Goal: Transaction & Acquisition: Obtain resource

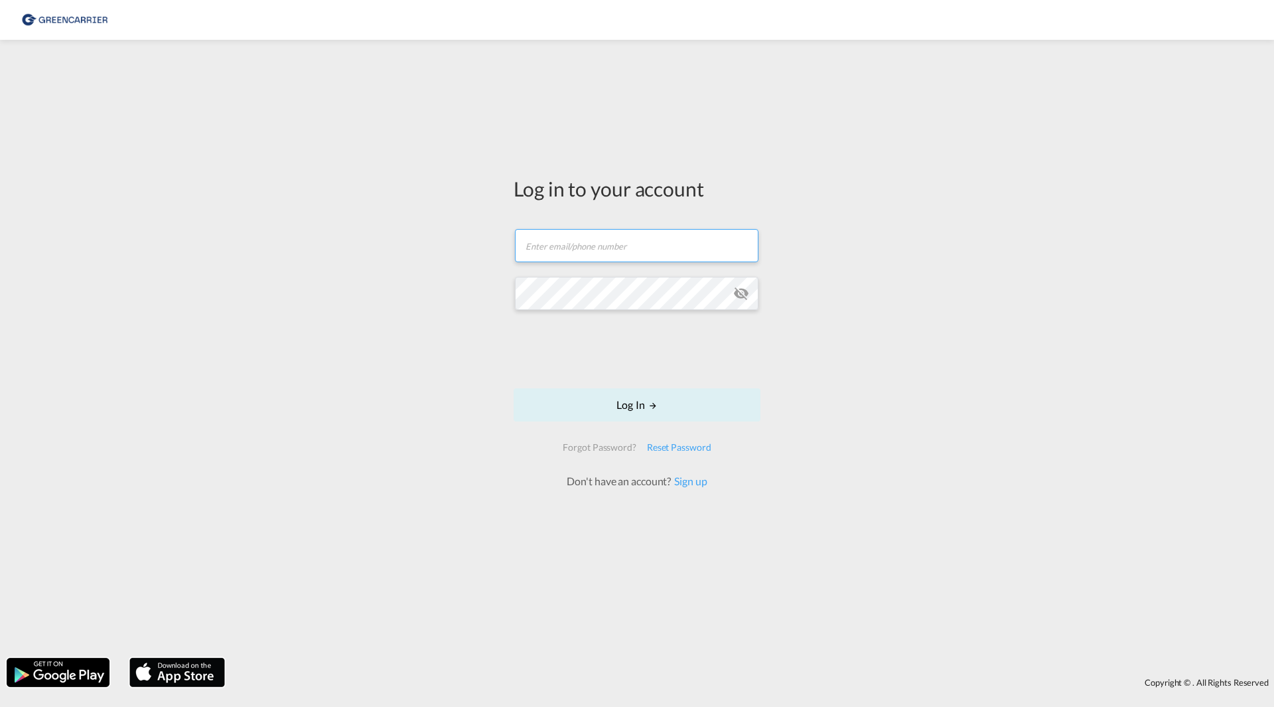
click at [606, 246] on input "text" at bounding box center [637, 245] width 244 height 33
click at [571, 252] on input "text" at bounding box center [637, 245] width 244 height 33
type input "[PERSON_NAME][EMAIL_ADDRESS][DOMAIN_NAME]"
click at [624, 398] on button "Log In" at bounding box center [637, 404] width 247 height 33
click at [620, 408] on button "Log In" at bounding box center [637, 404] width 247 height 33
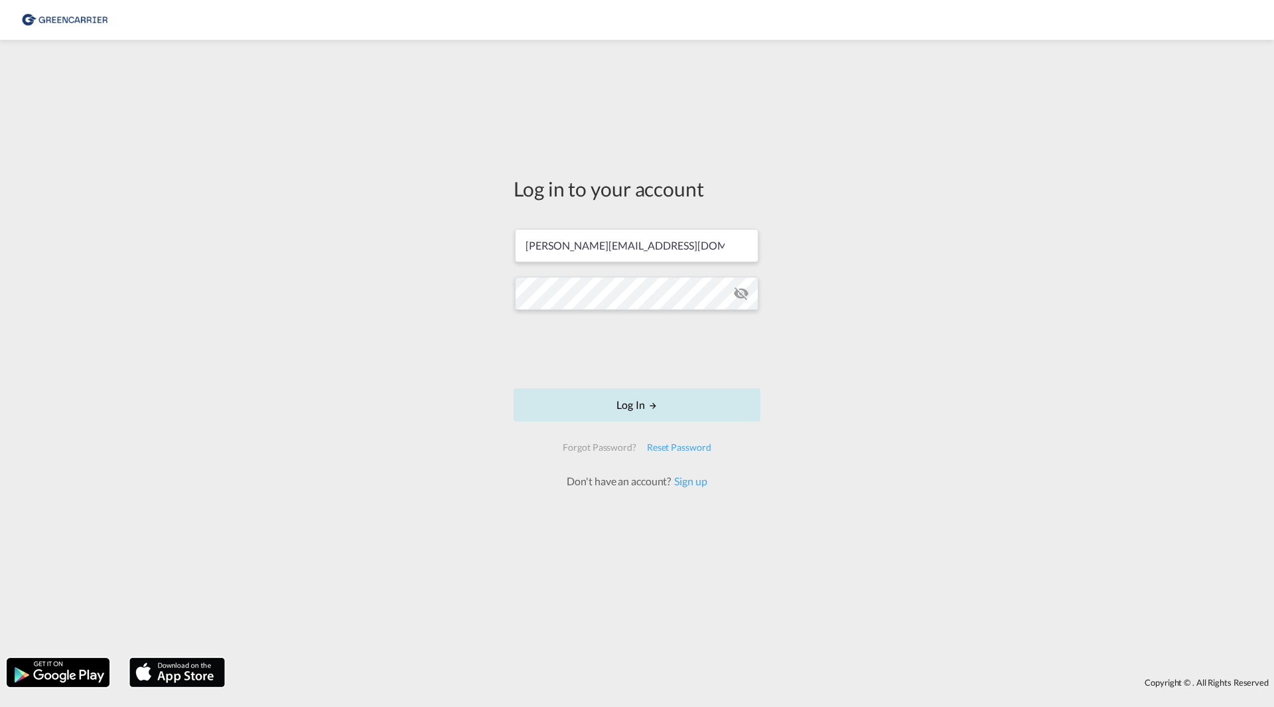
click at [610, 402] on button "Log In" at bounding box center [637, 404] width 247 height 33
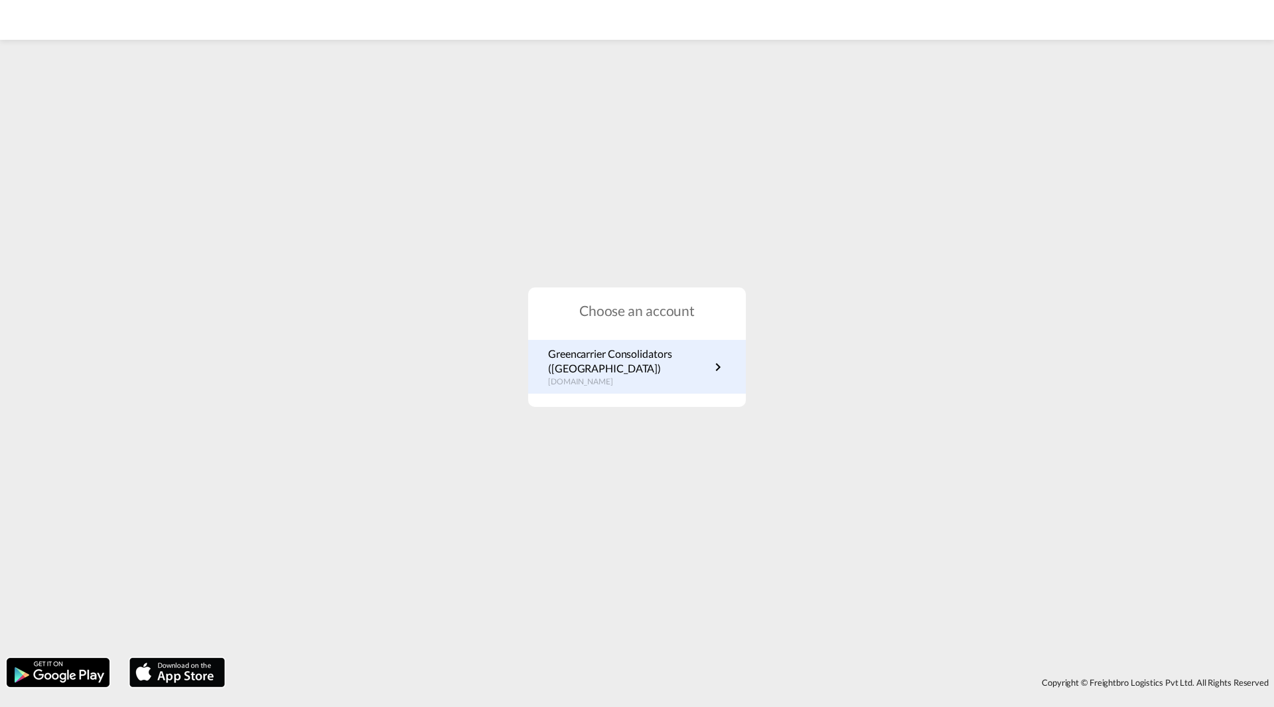
click at [603, 368] on p "Greencarrier Consolidators ([GEOGRAPHIC_DATA])" at bounding box center [629, 361] width 162 height 30
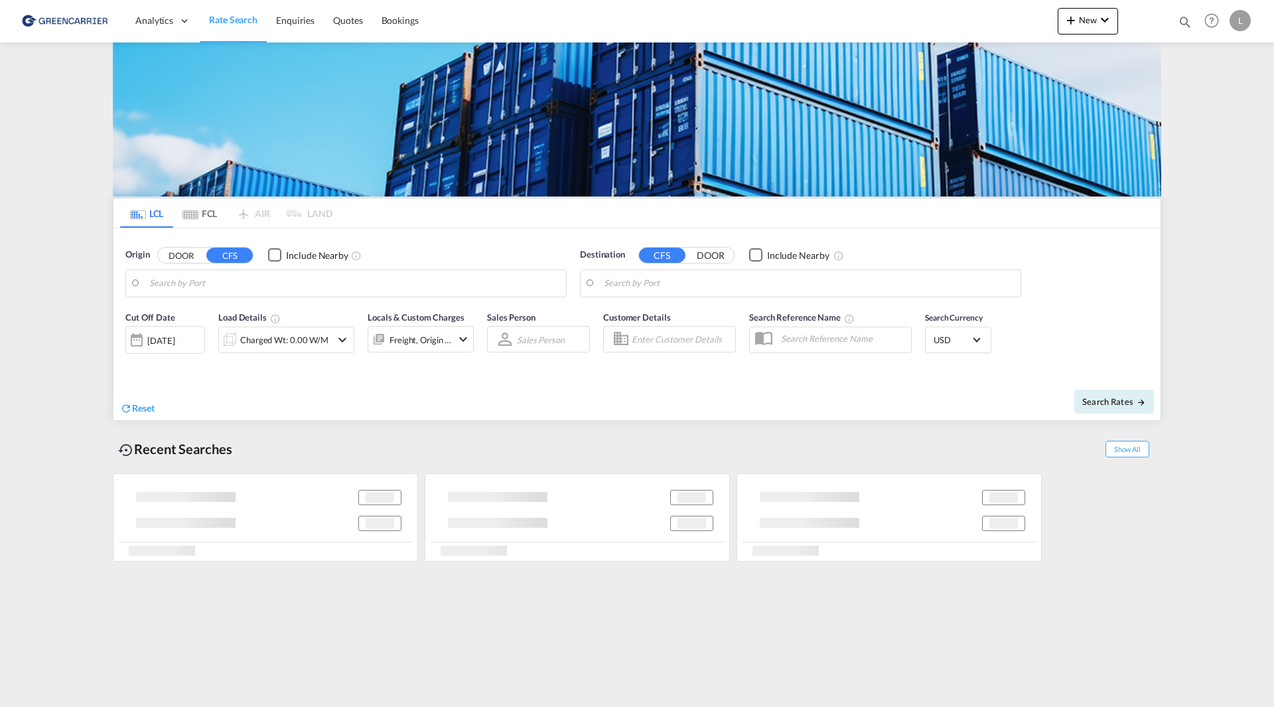
type input "SE-42834, Kållered, [GEOGRAPHIC_DATA]"
type input "Haiphong, VNHPH"
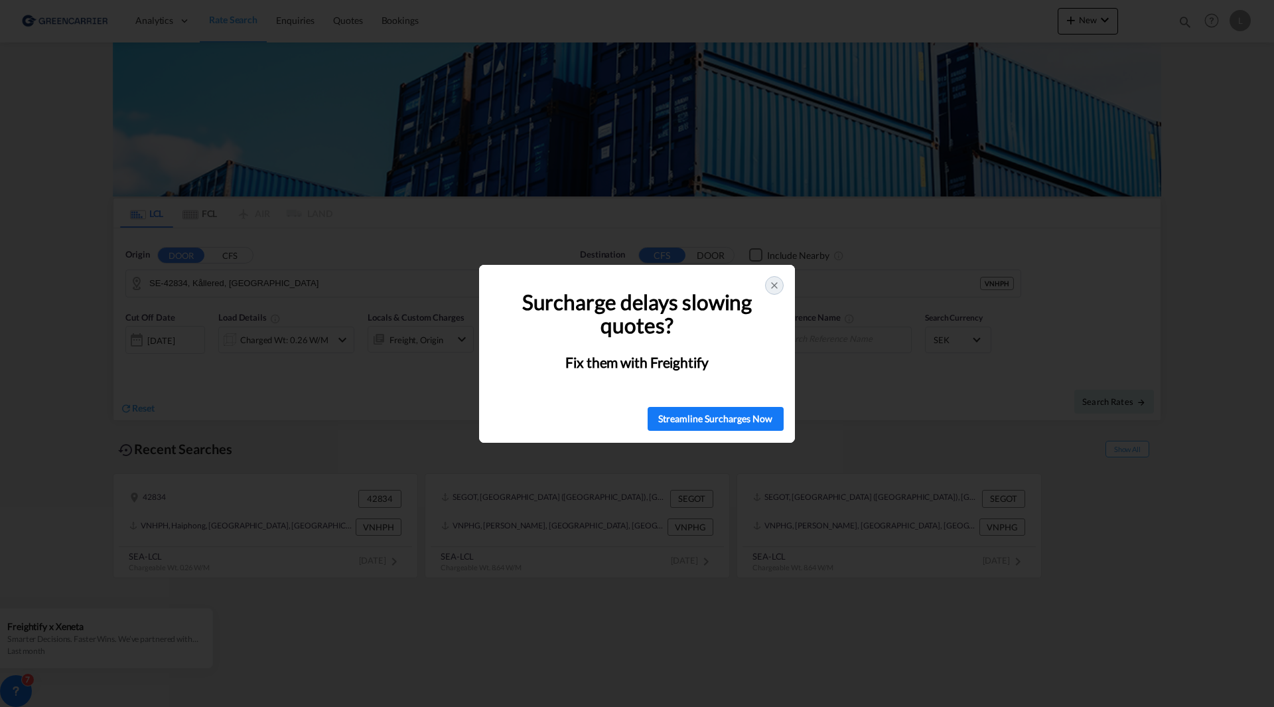
click at [774, 283] on icon at bounding box center [774, 285] width 11 height 11
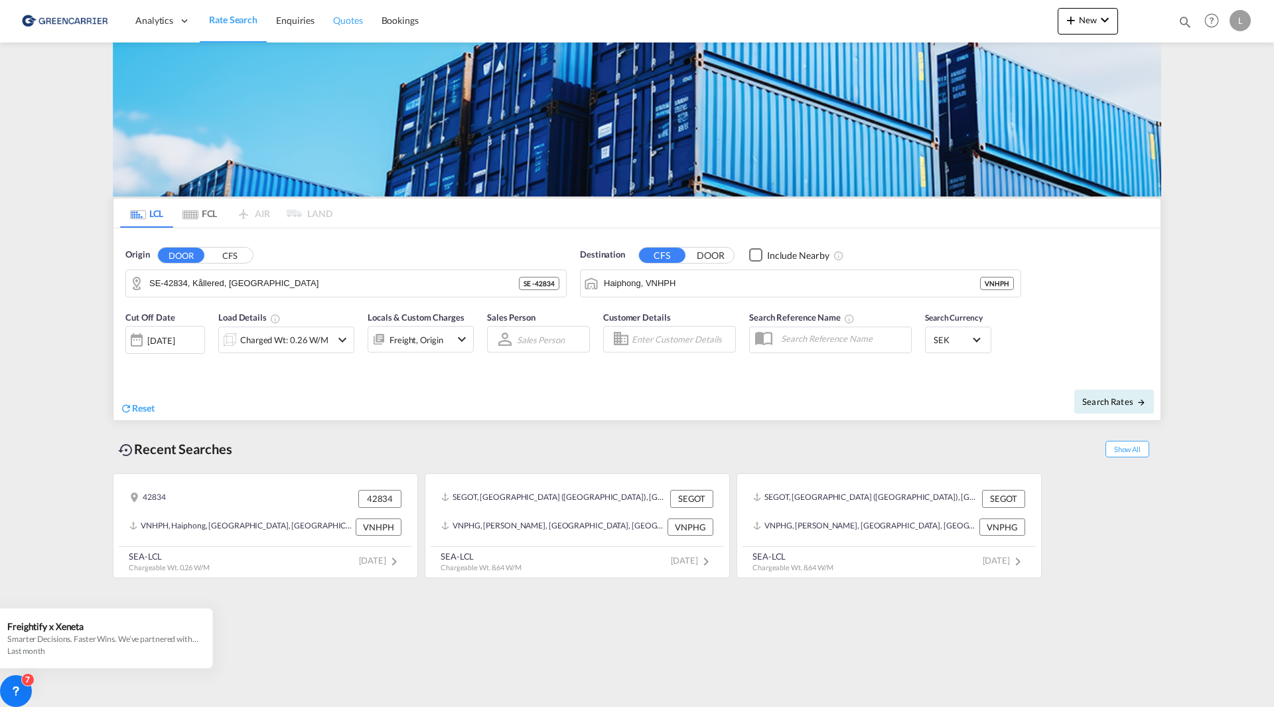
click at [335, 20] on span "Quotes" at bounding box center [347, 20] width 29 height 11
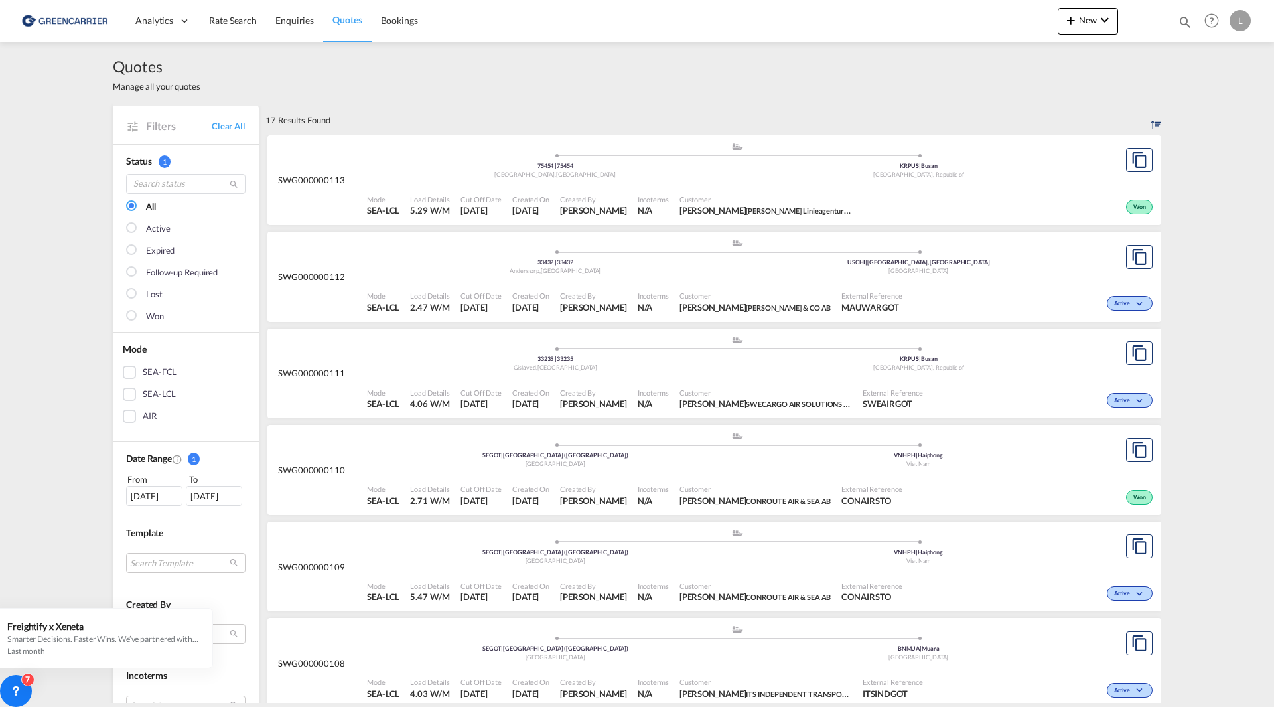
click at [526, 193] on div "Created On [DATE]" at bounding box center [531, 205] width 48 height 33
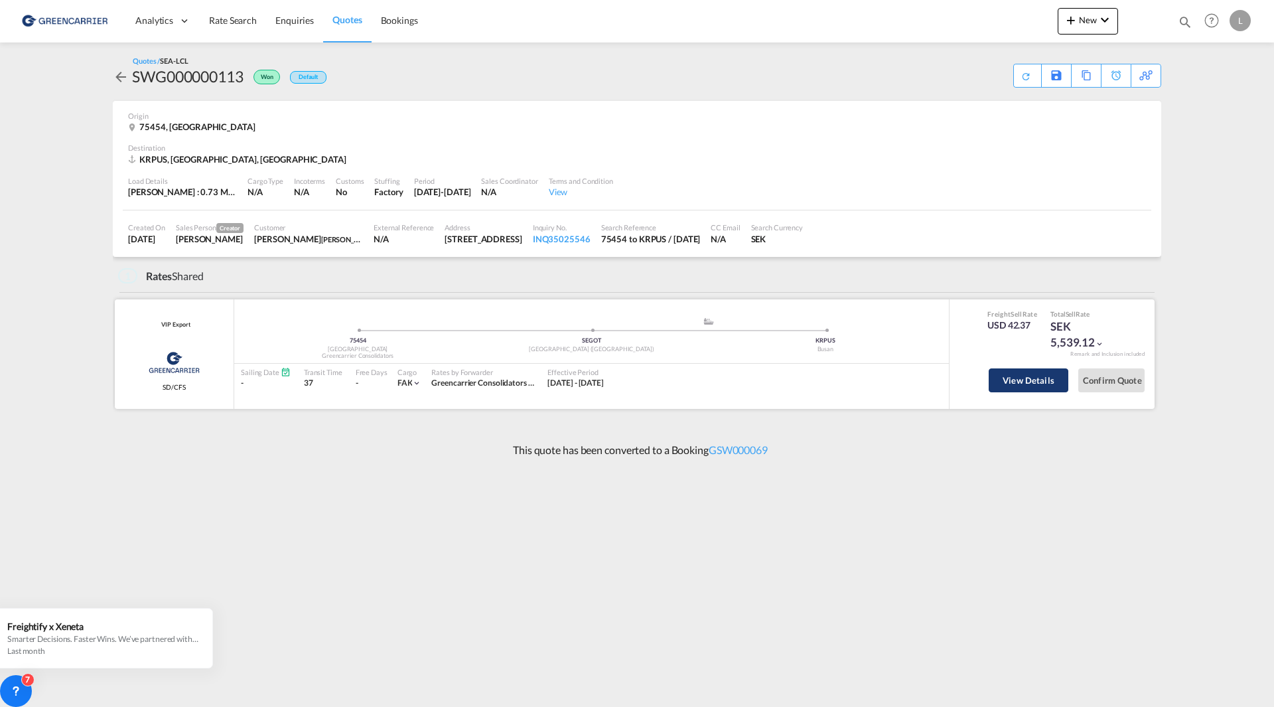
click at [1024, 380] on button "View Details" at bounding box center [1029, 380] width 80 height 24
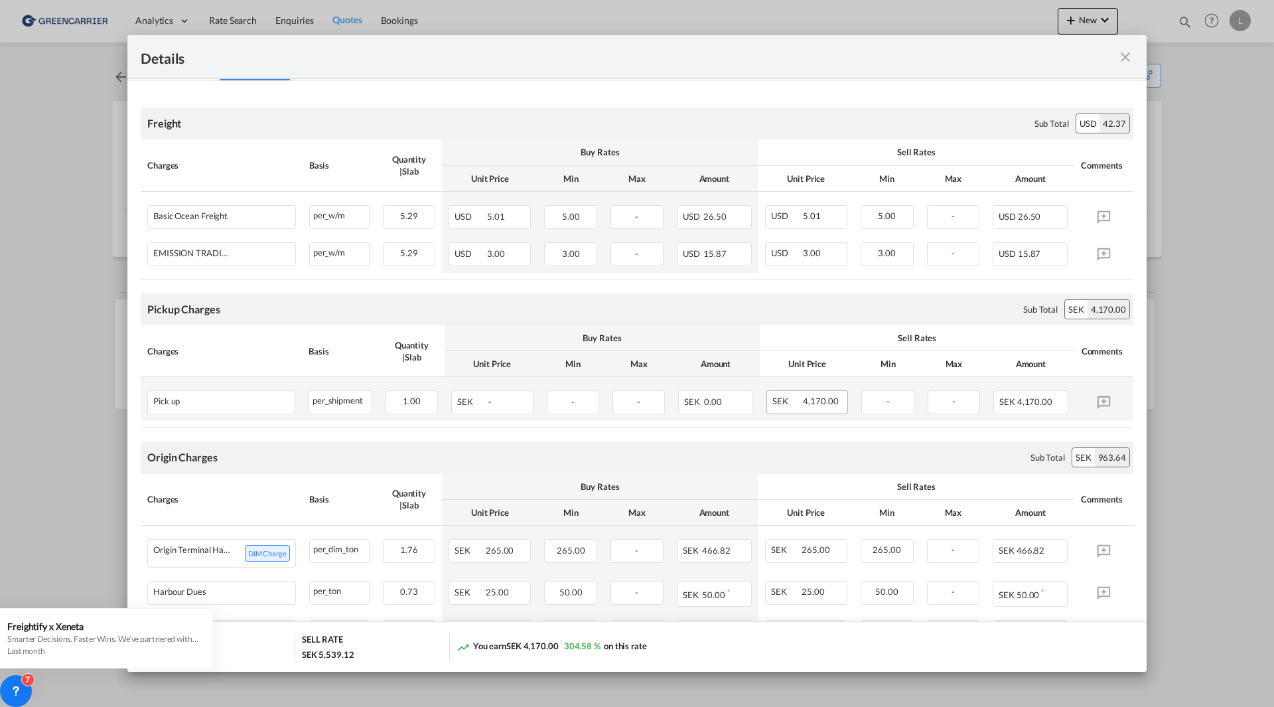
scroll to position [265, 0]
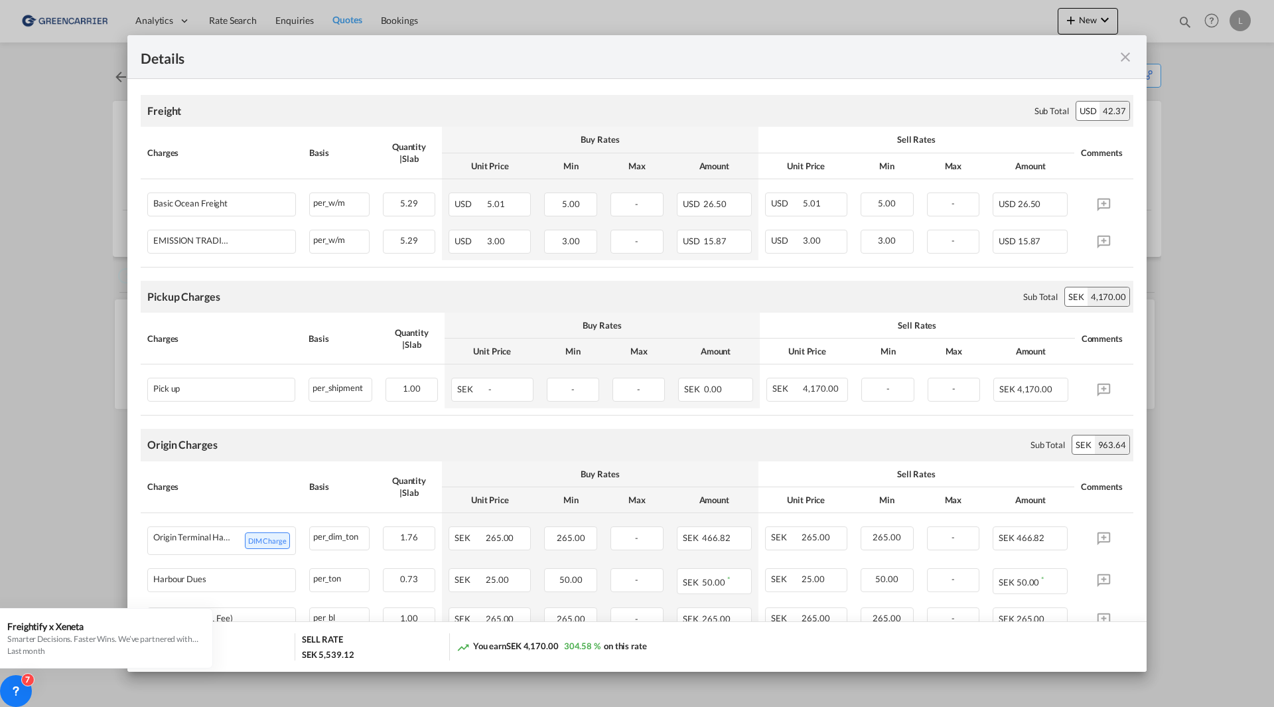
drag, startPoint x: 925, startPoint y: 47, endPoint x: 881, endPoint y: 41, distance: 44.2
click at [881, 41] on div "Details" at bounding box center [636, 57] width 1019 height 44
